Goal: Information Seeking & Learning: Learn about a topic

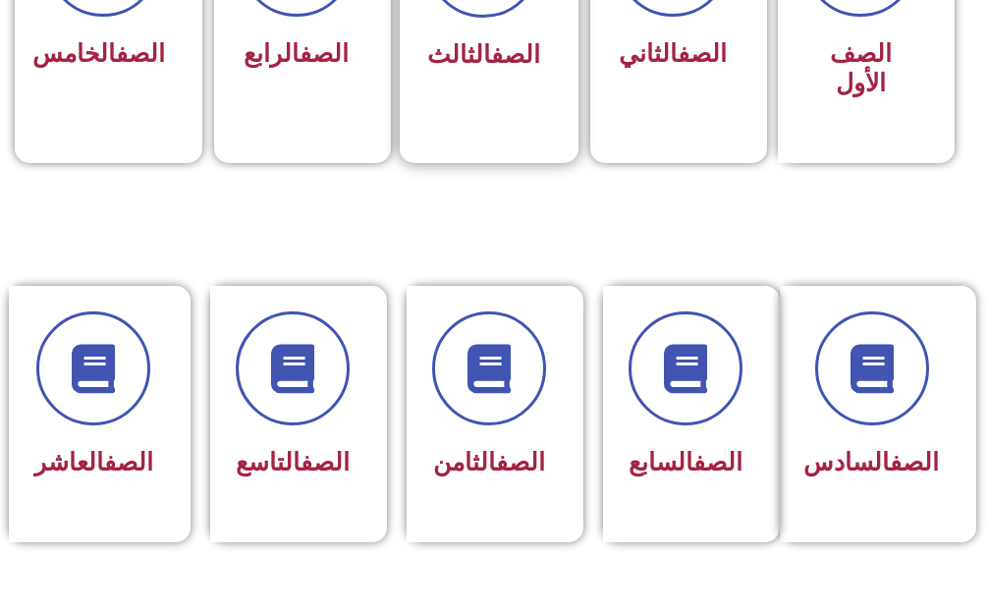
scroll to position [786, 0]
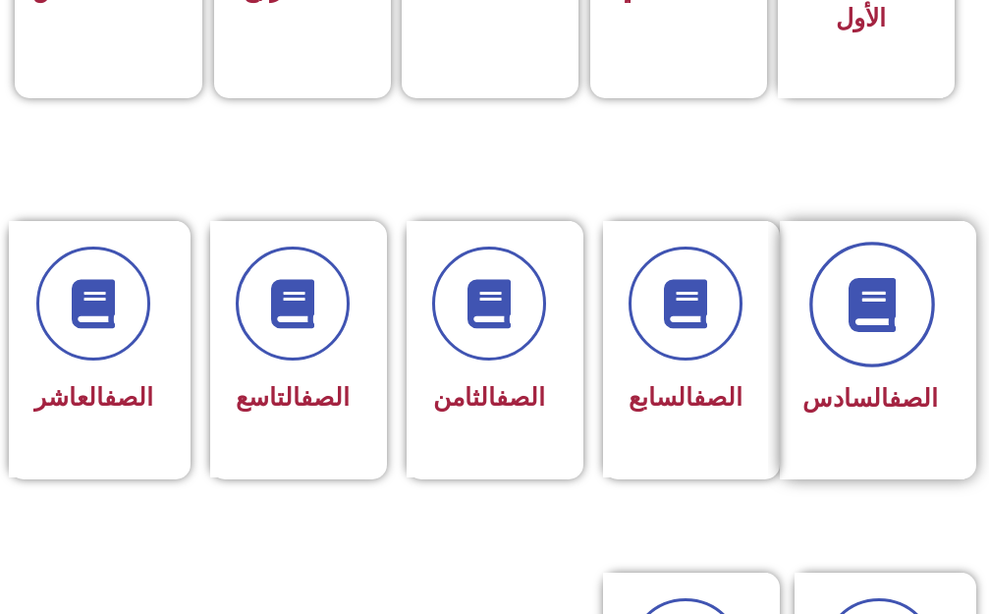
click at [880, 261] on span at bounding box center [873, 305] width 126 height 126
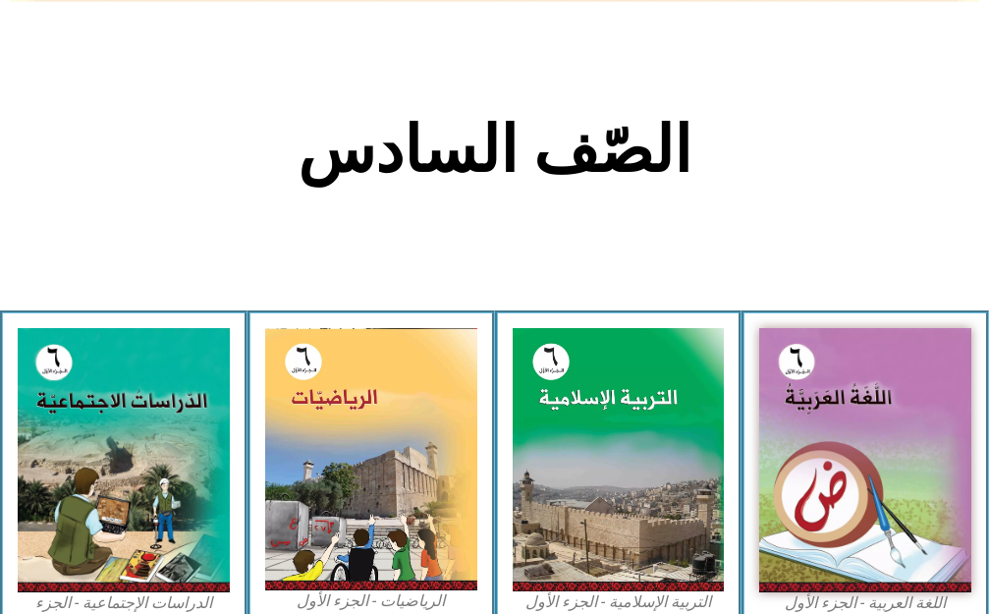
scroll to position [393, 0]
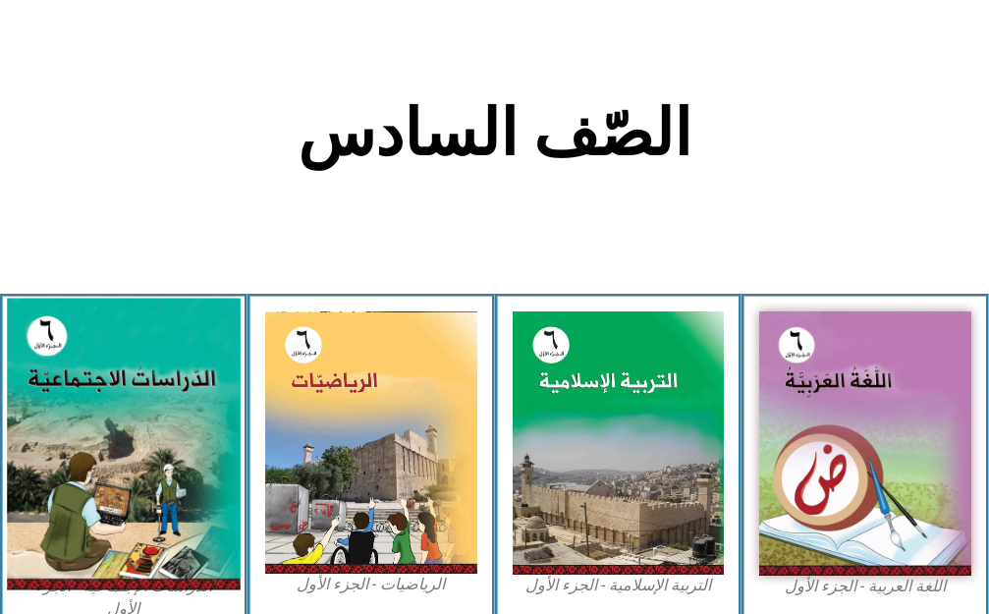
click at [93, 423] on img at bounding box center [123, 444] width 233 height 292
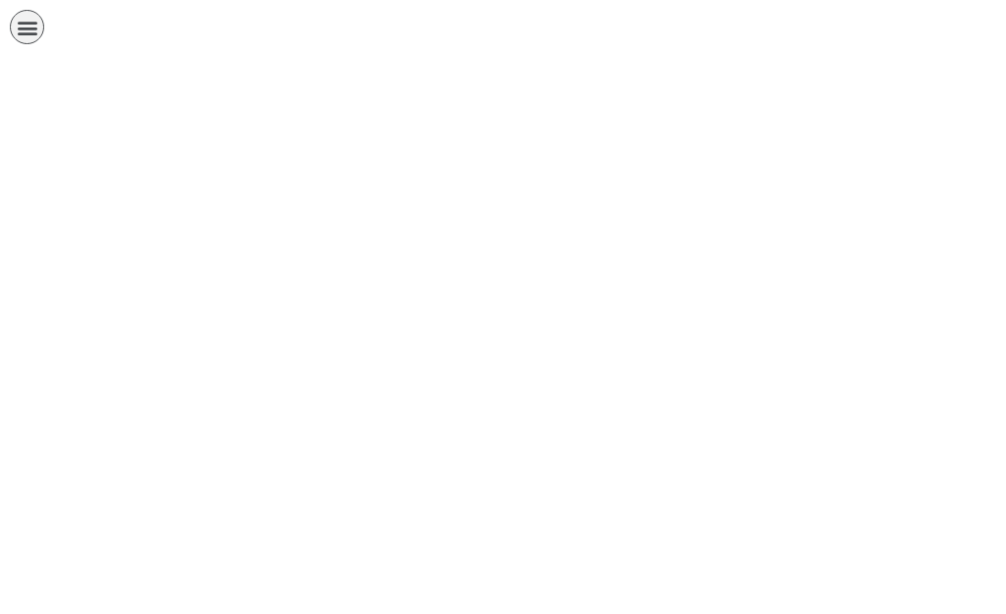
scroll to position [0, 61]
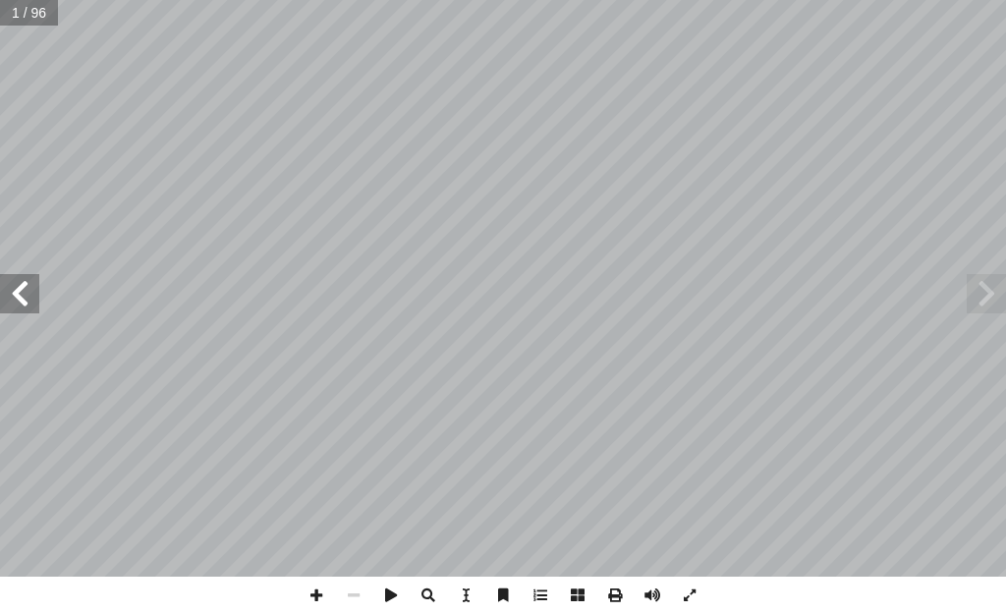
click at [35, 290] on span at bounding box center [19, 293] width 39 height 39
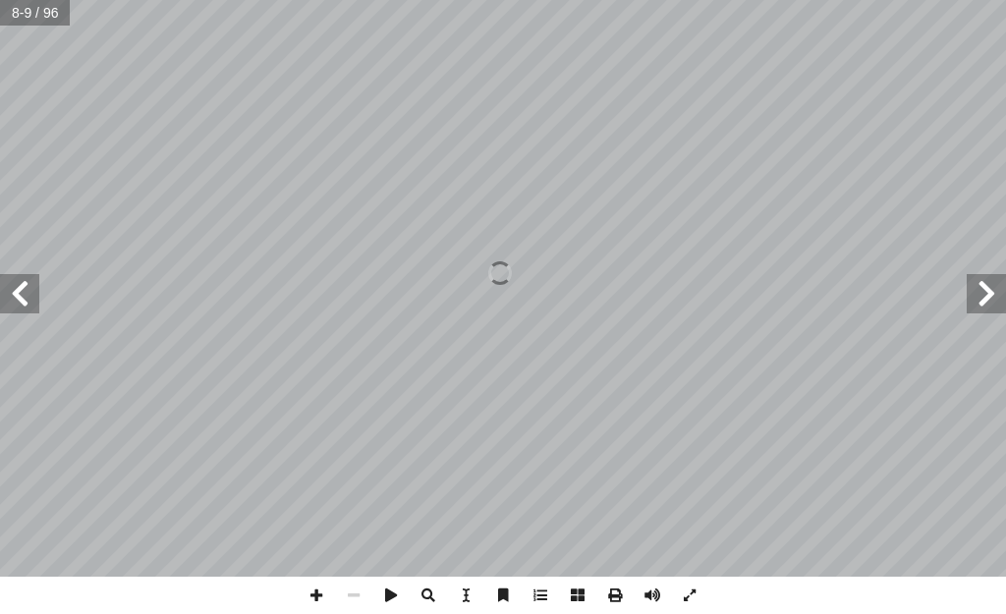
click at [10, 287] on span at bounding box center [19, 293] width 39 height 39
click at [0, 285] on span at bounding box center [19, 293] width 39 height 39
click at [15, 303] on span at bounding box center [19, 293] width 39 height 39
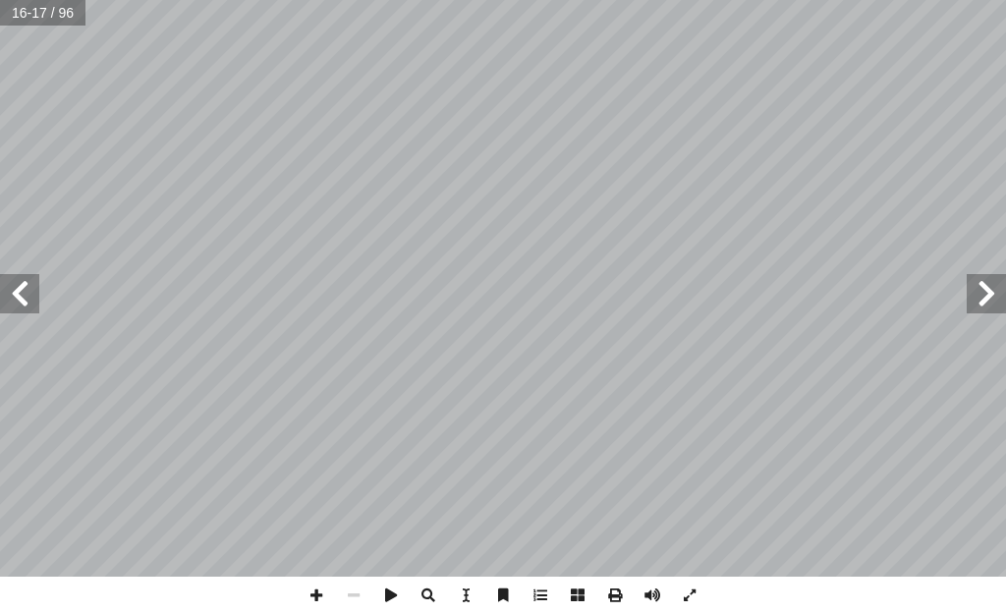
click at [987, 277] on span at bounding box center [986, 293] width 39 height 39
click at [987, 276] on span at bounding box center [986, 293] width 39 height 39
click at [323, 600] on span at bounding box center [316, 595] width 37 height 37
click at [328, 589] on span at bounding box center [316, 595] width 37 height 37
drag, startPoint x: 24, startPoint y: 294, endPoint x: 22, endPoint y: 279, distance: 14.9
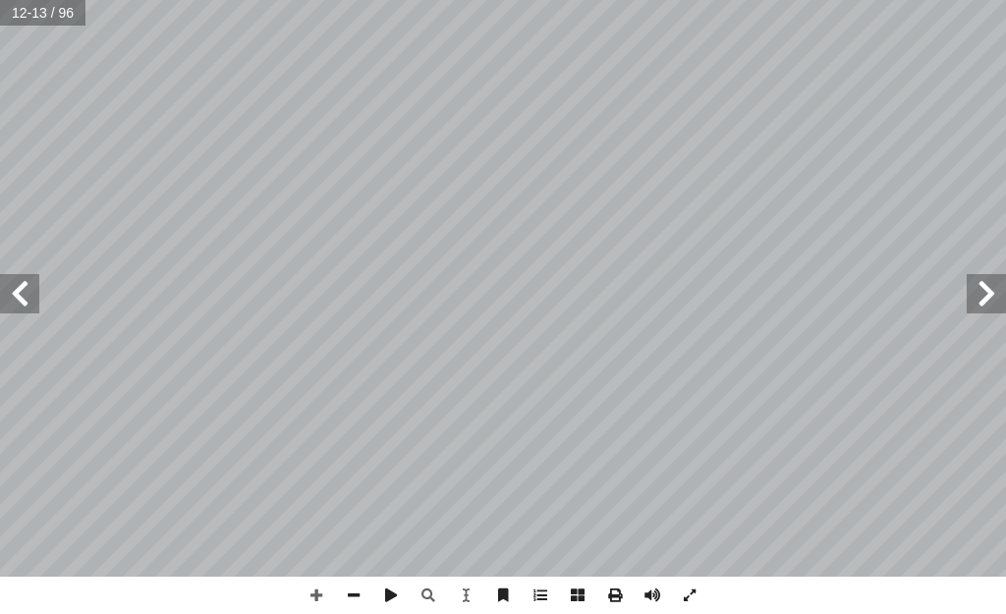
click at [22, 283] on span at bounding box center [19, 293] width 39 height 39
click at [352, 599] on span at bounding box center [353, 595] width 37 height 37
click at [20, 302] on span at bounding box center [19, 293] width 39 height 39
click at [14, 295] on span at bounding box center [19, 293] width 39 height 39
click at [14, 287] on span at bounding box center [19, 293] width 39 height 39
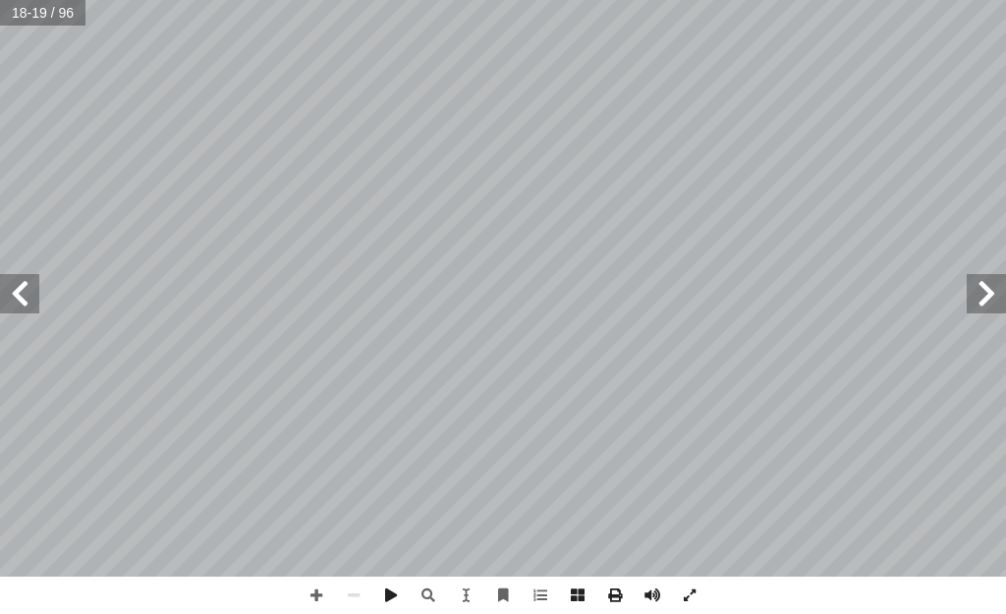
click at [22, 297] on span at bounding box center [19, 293] width 39 height 39
click at [20, 289] on span at bounding box center [19, 293] width 39 height 39
click at [942, 303] on div "18 نا: ْ م َّ ل َ ع َ ت ُ ن ْ ح َ ن ٌ ِ ماضيه ٌ روس ُ د َ و ُ ه َ سان، ف ْ ن ِ …" at bounding box center [503, 288] width 1006 height 577
drag, startPoint x: 979, startPoint y: 303, endPoint x: 968, endPoint y: 299, distance: 12.4
click at [968, 299] on span at bounding box center [986, 293] width 39 height 39
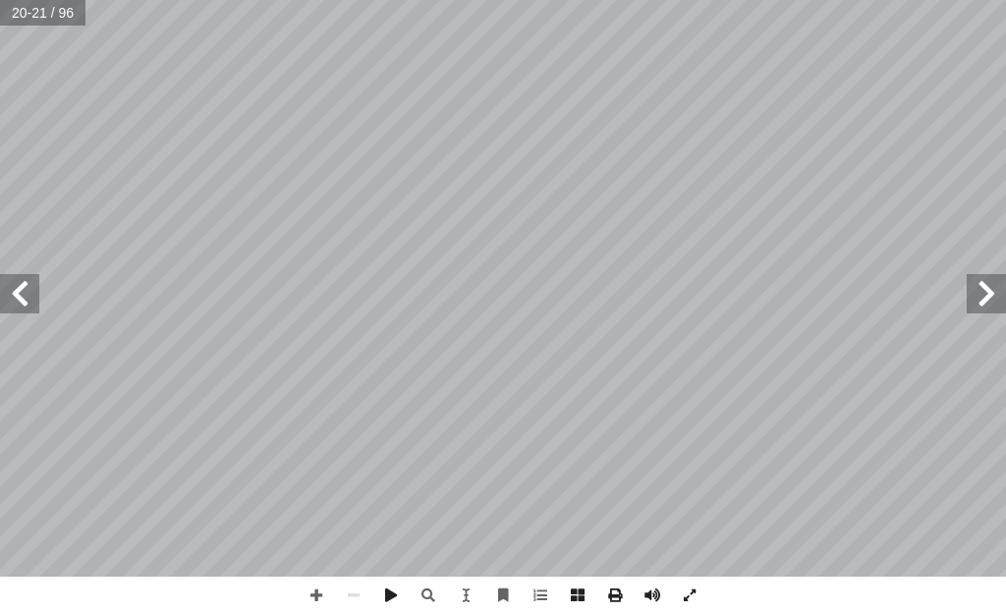
drag, startPoint x: 997, startPoint y: 308, endPoint x: 988, endPoint y: 302, distance: 10.6
click at [990, 303] on span at bounding box center [986, 293] width 39 height 39
drag, startPoint x: 994, startPoint y: 308, endPoint x: 974, endPoint y: 290, distance: 27.2
click at [974, 294] on span at bounding box center [986, 293] width 39 height 39
click at [957, 288] on div "16 ة ّ اريخي ّ الت ِ المعرفة ُ مصادر لى: َ رين ع ِ كونوا قاد َ ي ْ ن أ ا ِ س ْ …" at bounding box center [503, 288] width 1006 height 577
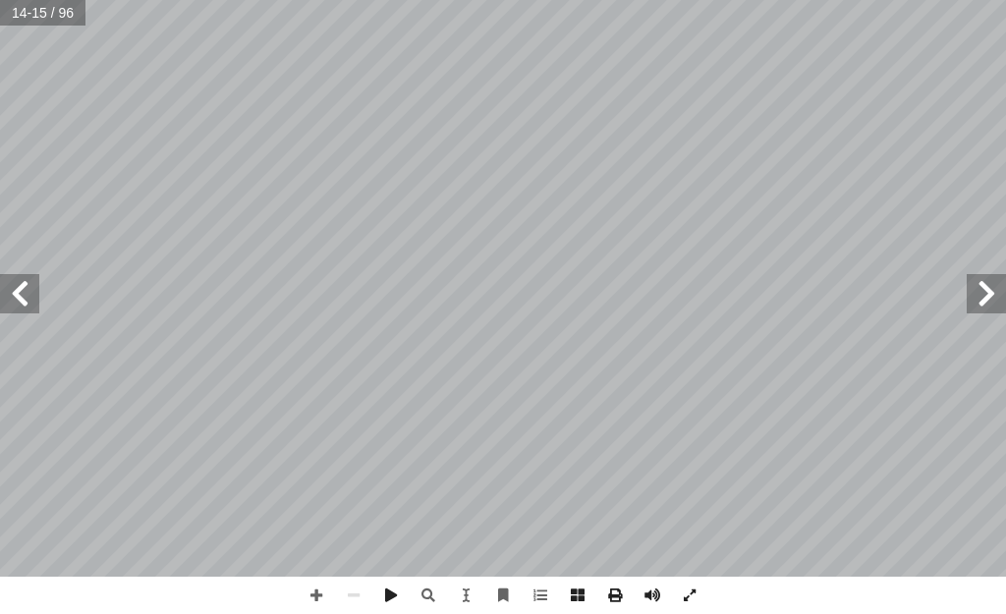
click at [983, 292] on span at bounding box center [986, 293] width 39 height 39
click at [311, 557] on div "8 .ها ِ يات َ و َ ت ْ ح ُ م ُ د ِّ د َ ح ُ ي َ ، و ِ ة َ ريط َ الخ ِ ب ُ حيط ُ …" at bounding box center [503, 307] width 1006 height 614
drag, startPoint x: 969, startPoint y: 297, endPoint x: 974, endPoint y: 286, distance: 11.9
click at [975, 289] on span at bounding box center [986, 293] width 39 height 39
click at [309, 586] on span at bounding box center [316, 595] width 37 height 37
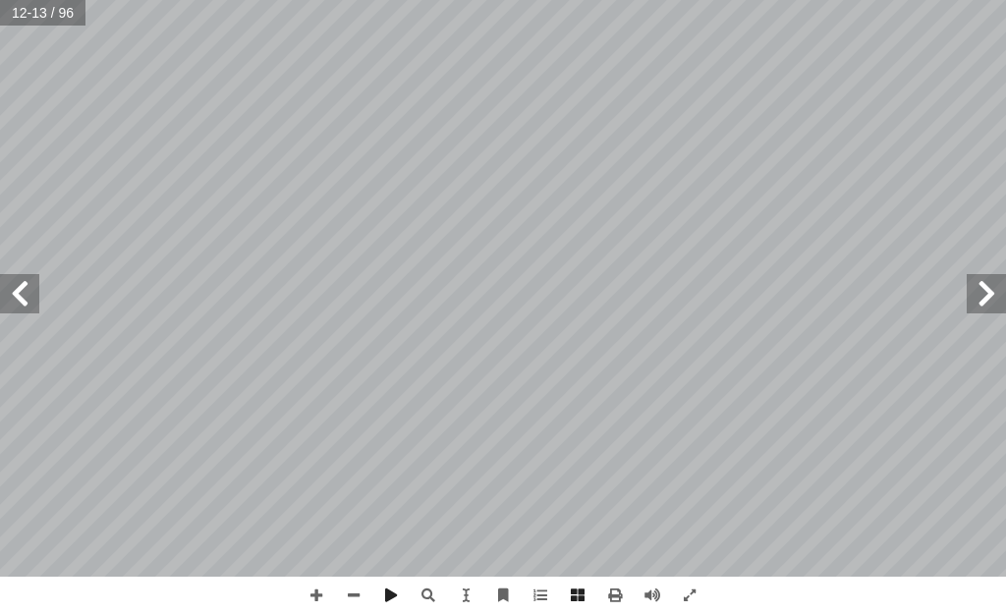
click at [24, 327] on div "8 .ها ِ يات َ و َ ت ْ ح ُ م ُ د ِّ د َ ح ُ ي َ ، و ِ ة َ ريط َ الخ ِ ب ُ حيط ُ …" at bounding box center [503, 288] width 1006 height 577
click at [23, 278] on span at bounding box center [19, 293] width 39 height 39
click at [989, 296] on span at bounding box center [986, 293] width 39 height 39
click at [23, 306] on span at bounding box center [19, 293] width 39 height 39
click at [314, 598] on span at bounding box center [316, 595] width 37 height 37
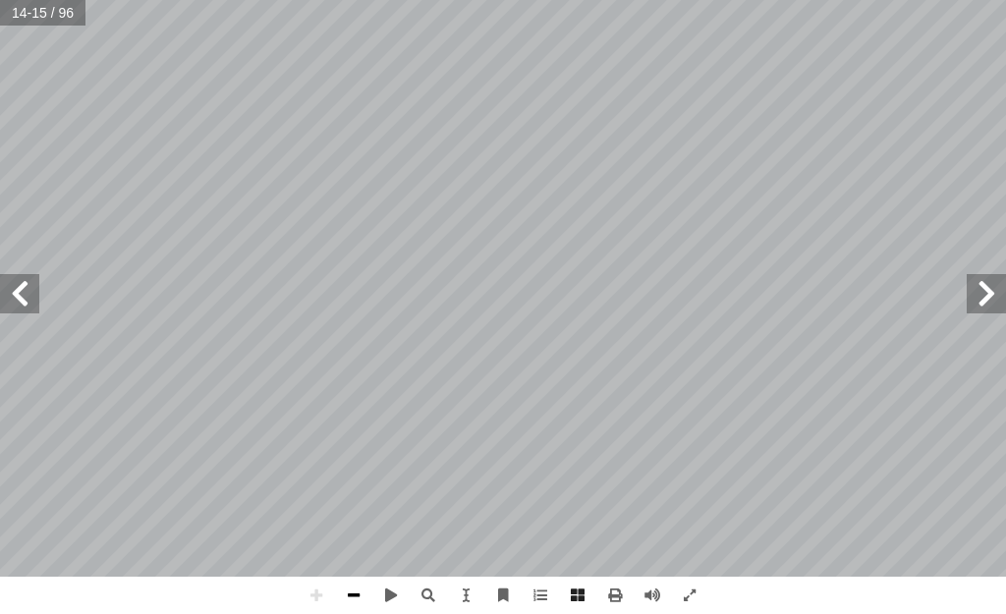
click at [348, 593] on span at bounding box center [353, 595] width 37 height 37
